Goal: Task Accomplishment & Management: Use online tool/utility

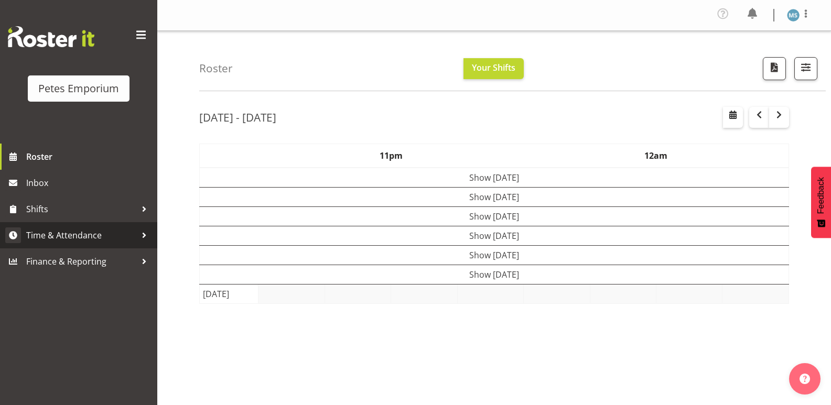
click at [61, 230] on span "Time & Attendance" at bounding box center [81, 236] width 110 height 16
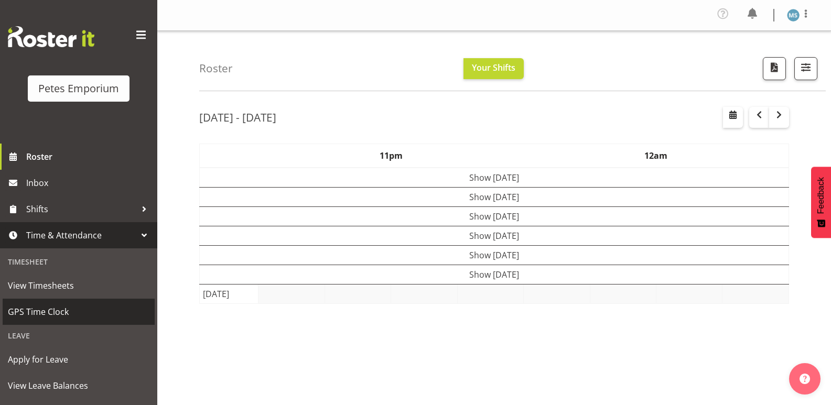
click at [49, 312] on span "GPS Time Clock" at bounding box center [79, 312] width 142 height 16
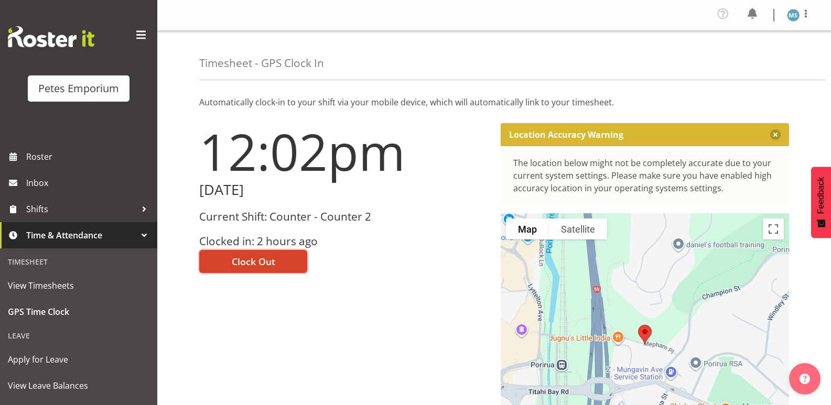
click at [258, 260] on span "Clock Out" at bounding box center [254, 262] width 44 height 14
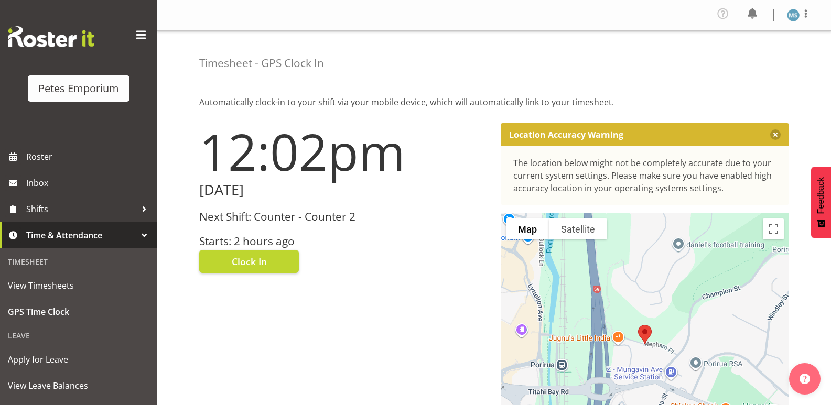
click at [787, 20] on figure at bounding box center [793, 15] width 13 height 13
click at [747, 57] on link "Log Out" at bounding box center [762, 57] width 101 height 19
